Goal: Find specific page/section: Find specific page/section

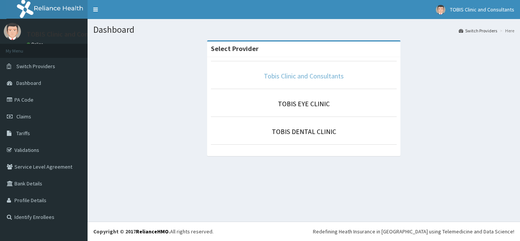
click at [309, 76] on link "Tobis Clinic and Consultants" at bounding box center [304, 76] width 80 height 9
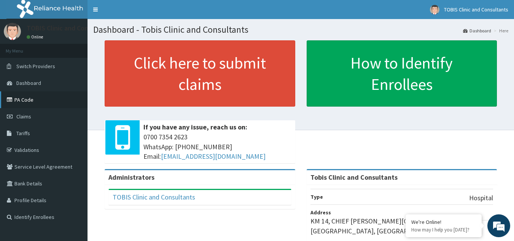
click at [22, 100] on link "PA Code" at bounding box center [43, 99] width 87 height 17
